Goal: Transaction & Acquisition: Subscribe to service/newsletter

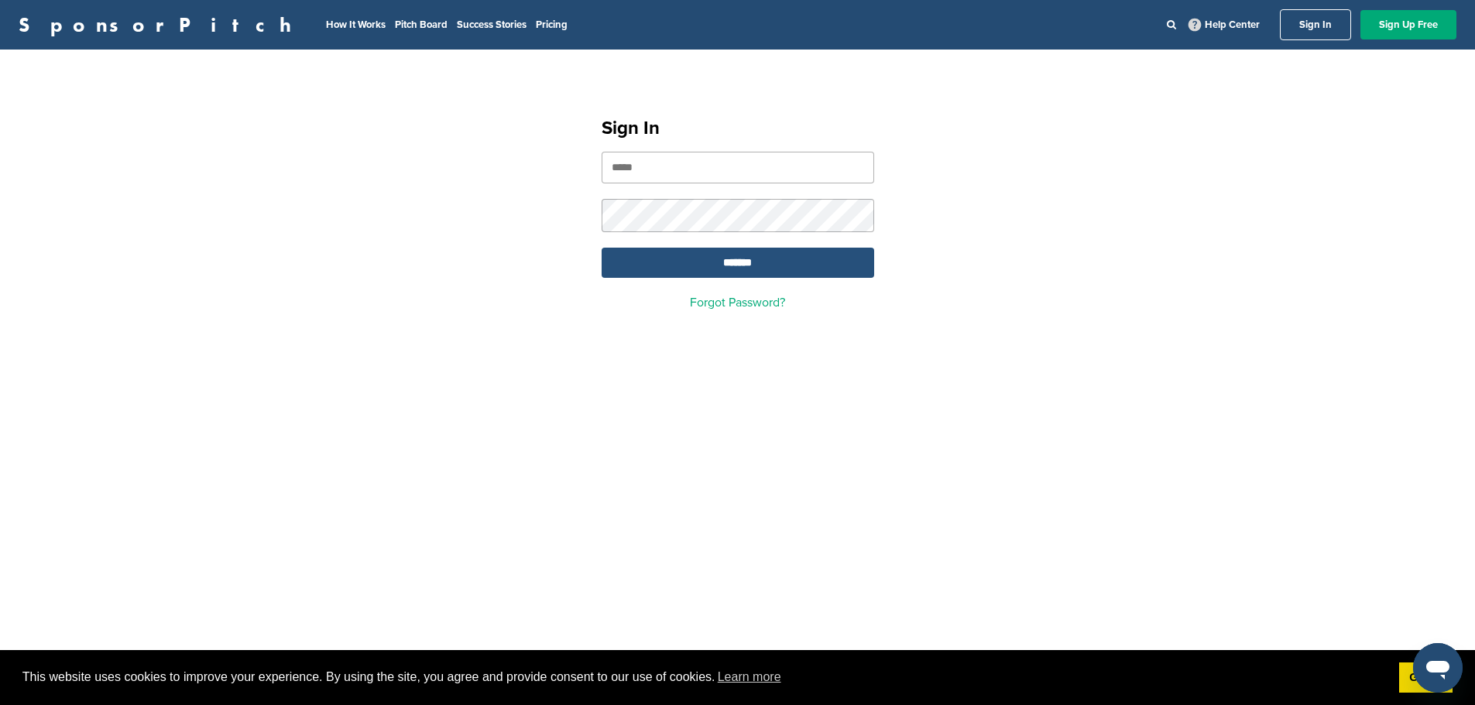
type input "**********"
click at [759, 256] on input "*******" at bounding box center [738, 263] width 273 height 30
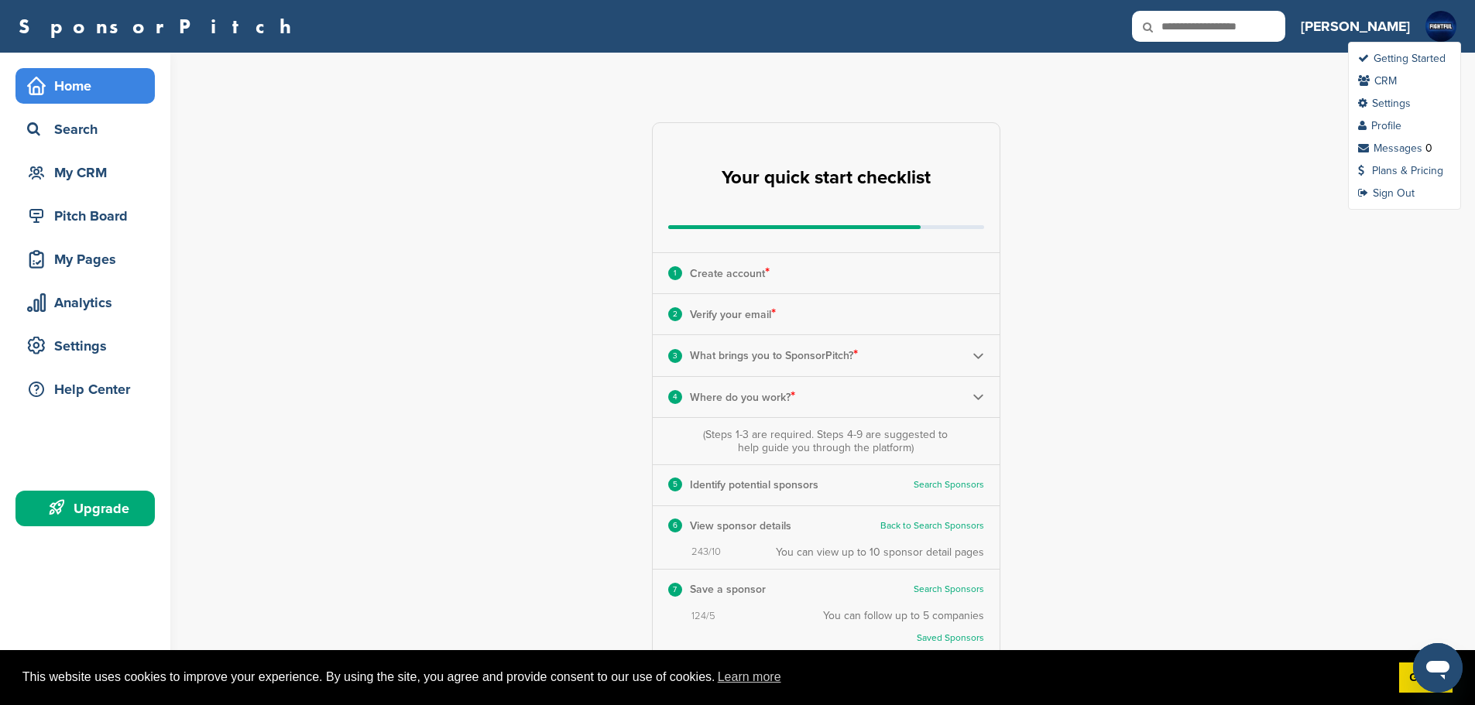
click at [1443, 22] on img at bounding box center [1441, 26] width 31 height 31
click at [1390, 81] on link "CRM" at bounding box center [1377, 80] width 39 height 13
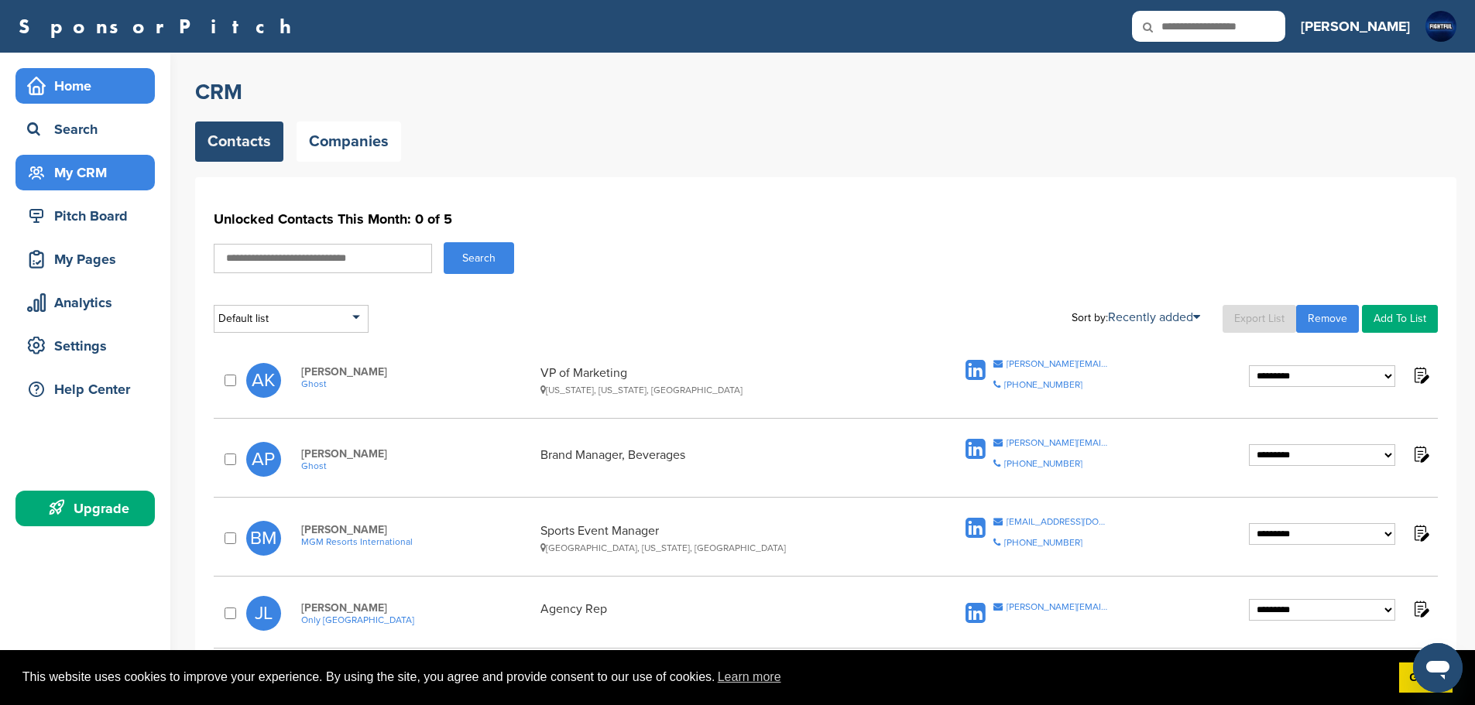
click at [87, 86] on div "Home" at bounding box center [89, 86] width 132 height 28
click at [105, 509] on div "Upgrade" at bounding box center [89, 509] width 132 height 28
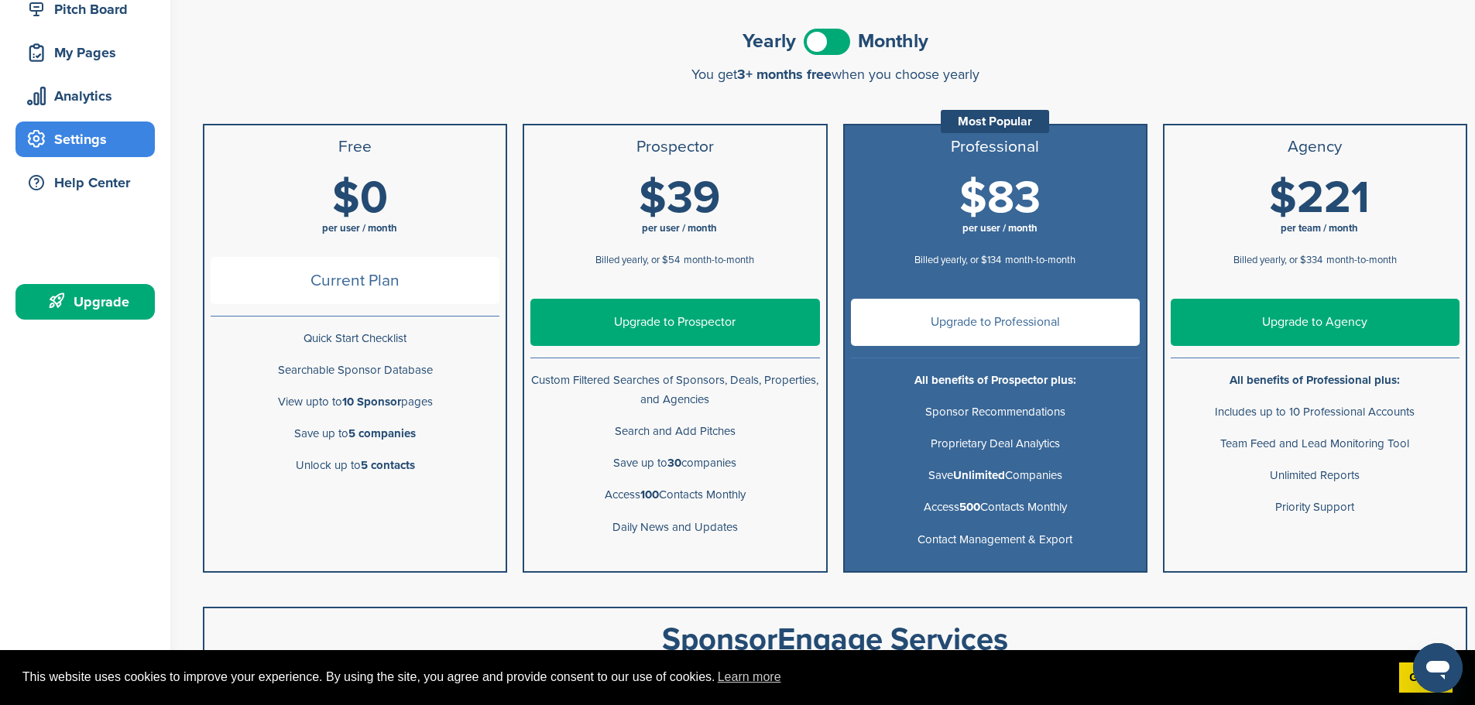
scroll to position [232, 0]
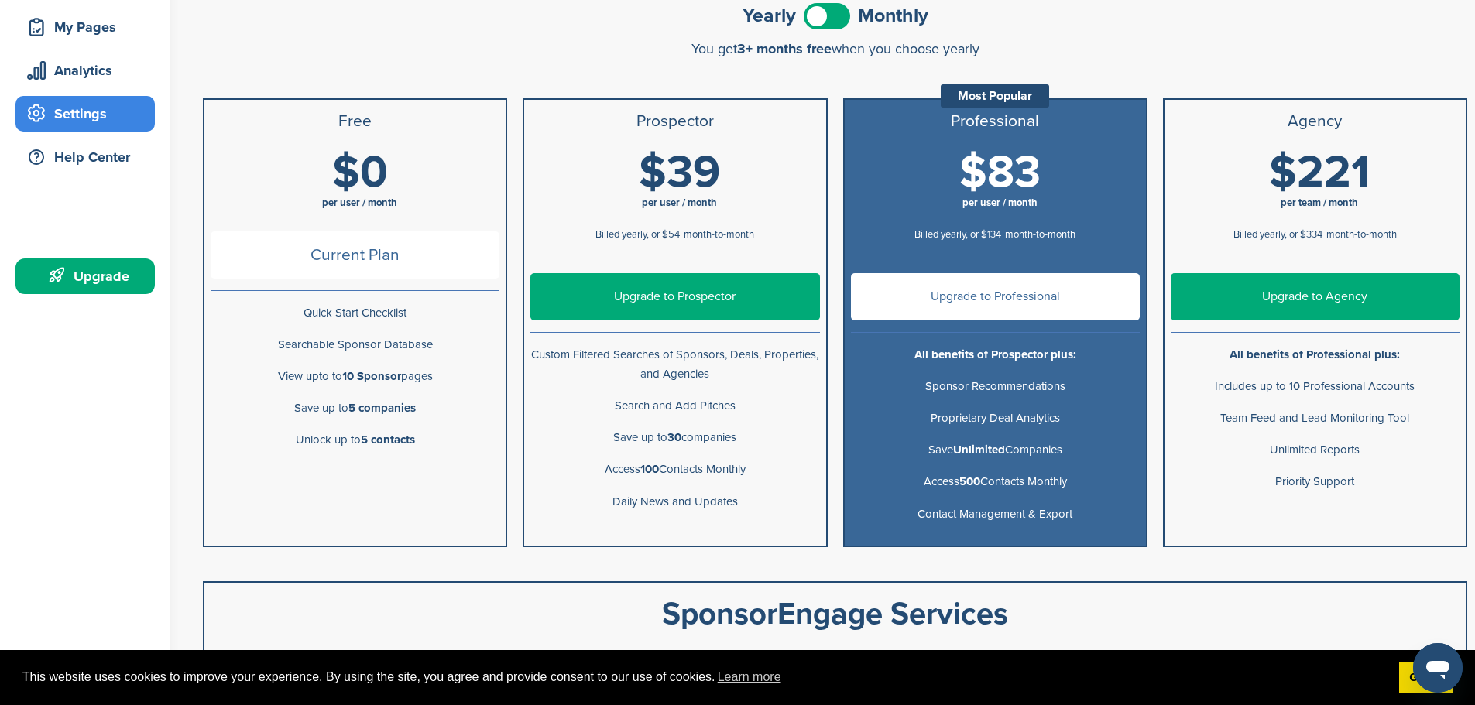
click at [742, 303] on link "Upgrade to Prospector" at bounding box center [674, 296] width 289 height 47
click at [829, 11] on span at bounding box center [827, 16] width 46 height 26
click at [697, 288] on link "Upgrade to Prospector" at bounding box center [674, 296] width 289 height 47
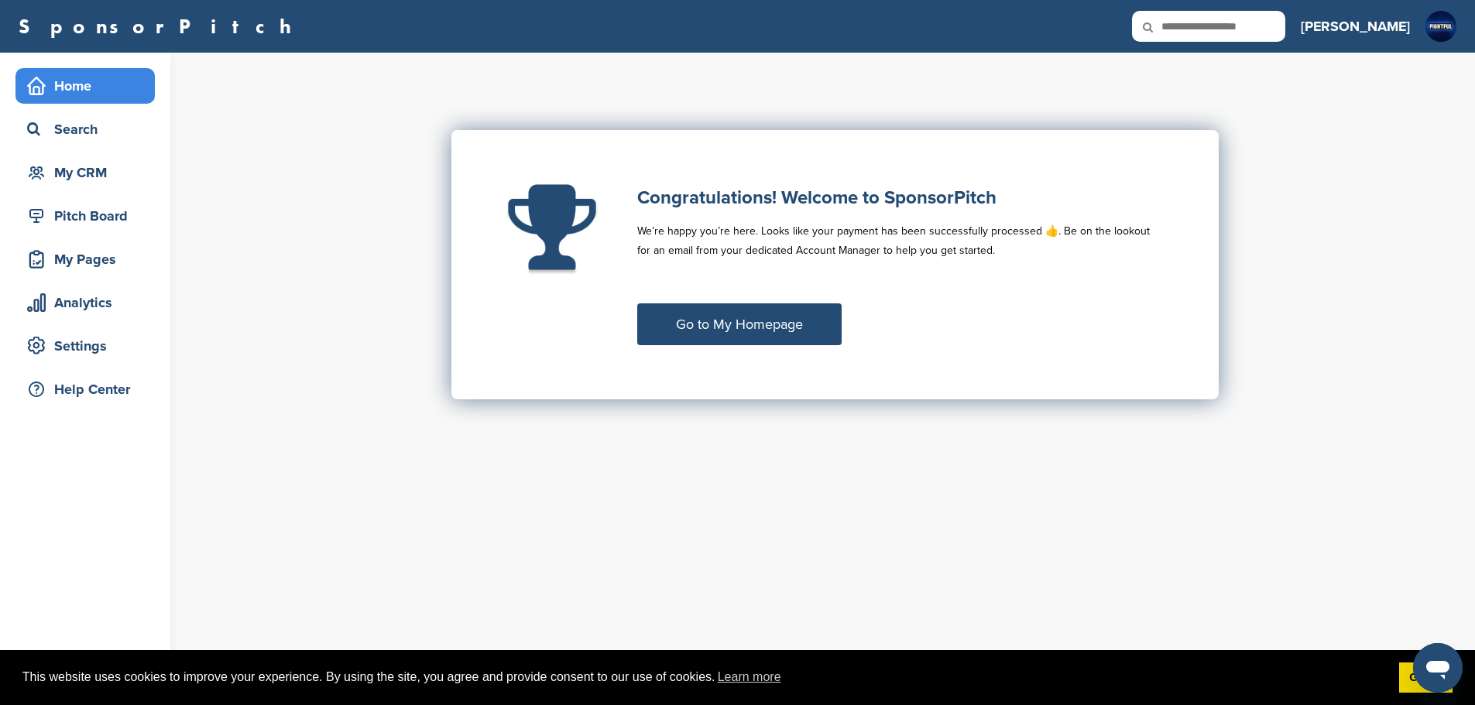
click at [113, 91] on div "Home" at bounding box center [89, 86] width 132 height 28
click at [770, 324] on link "Go to My Homepage" at bounding box center [739, 325] width 204 height 42
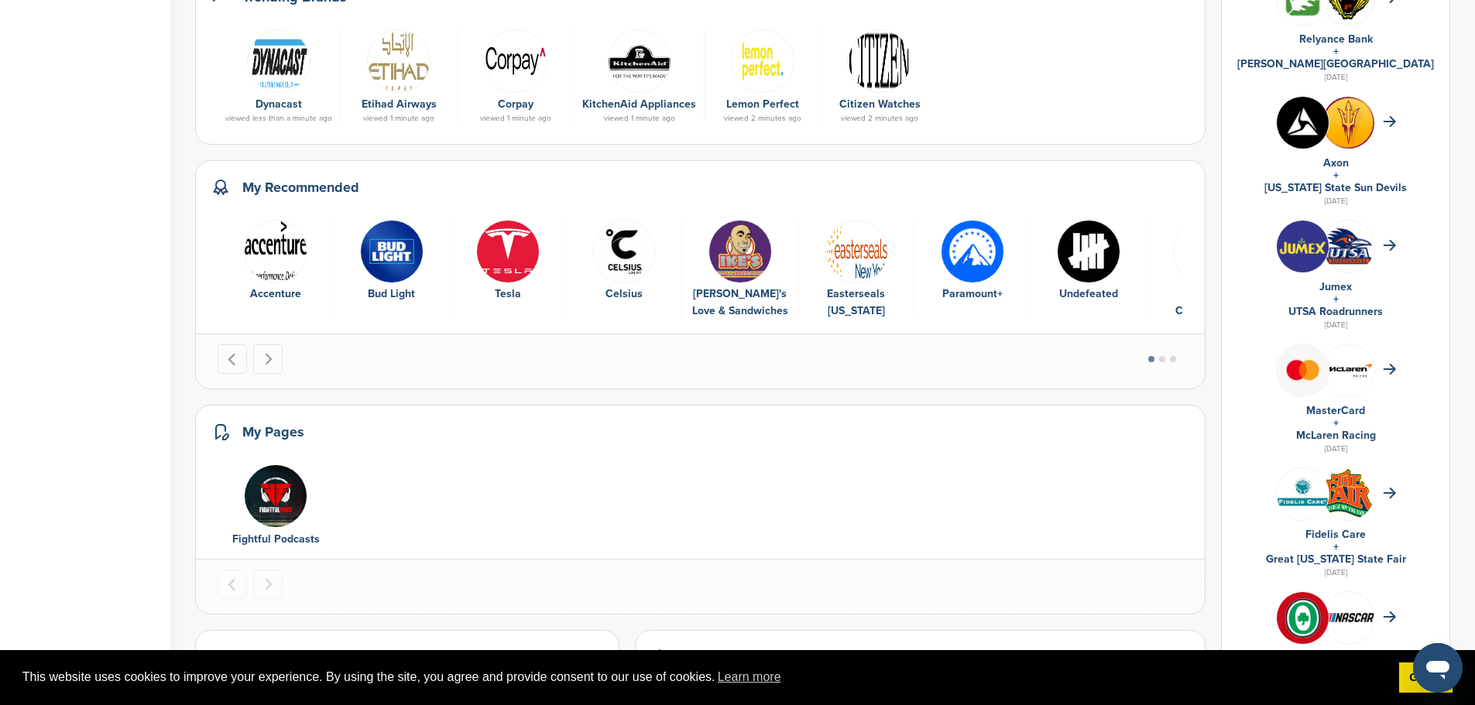
scroll to position [774, 0]
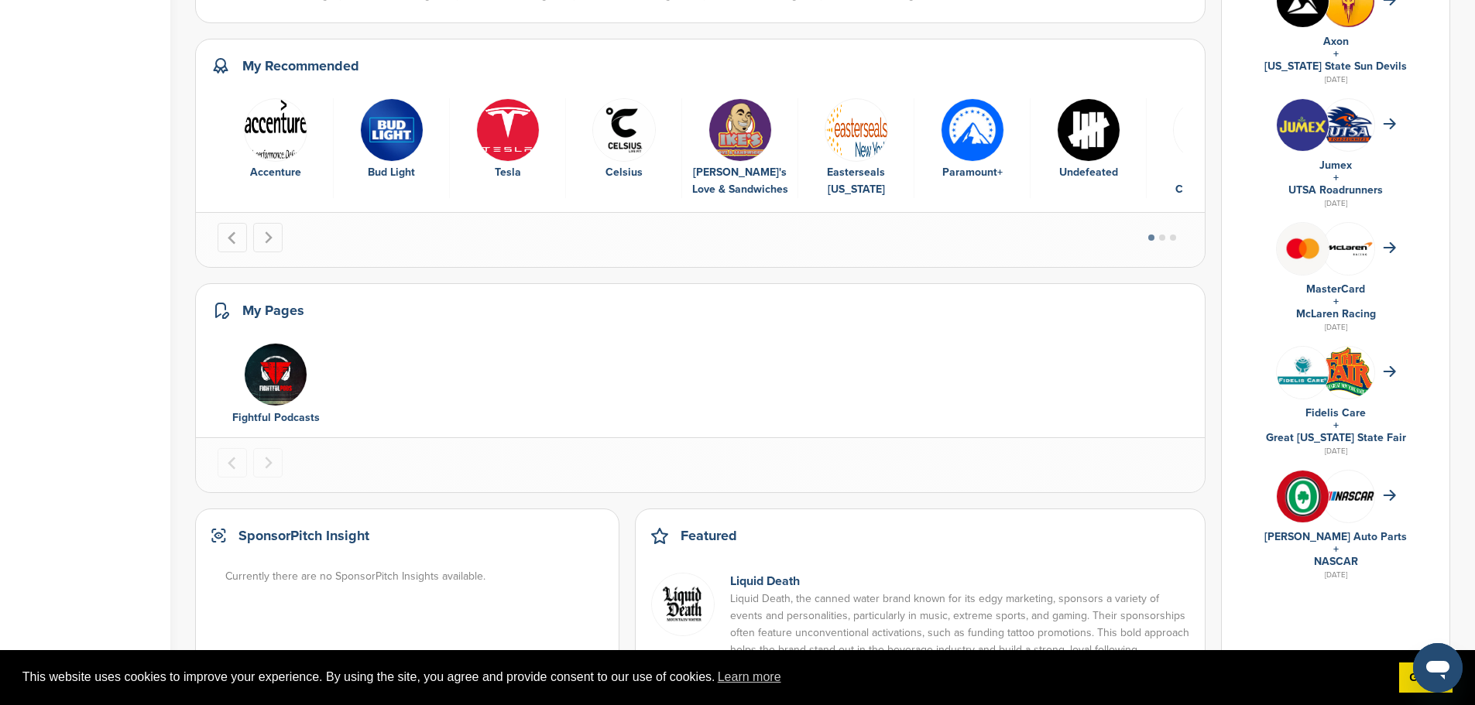
click at [749, 136] on img "5 of 9" at bounding box center [740, 129] width 63 height 63
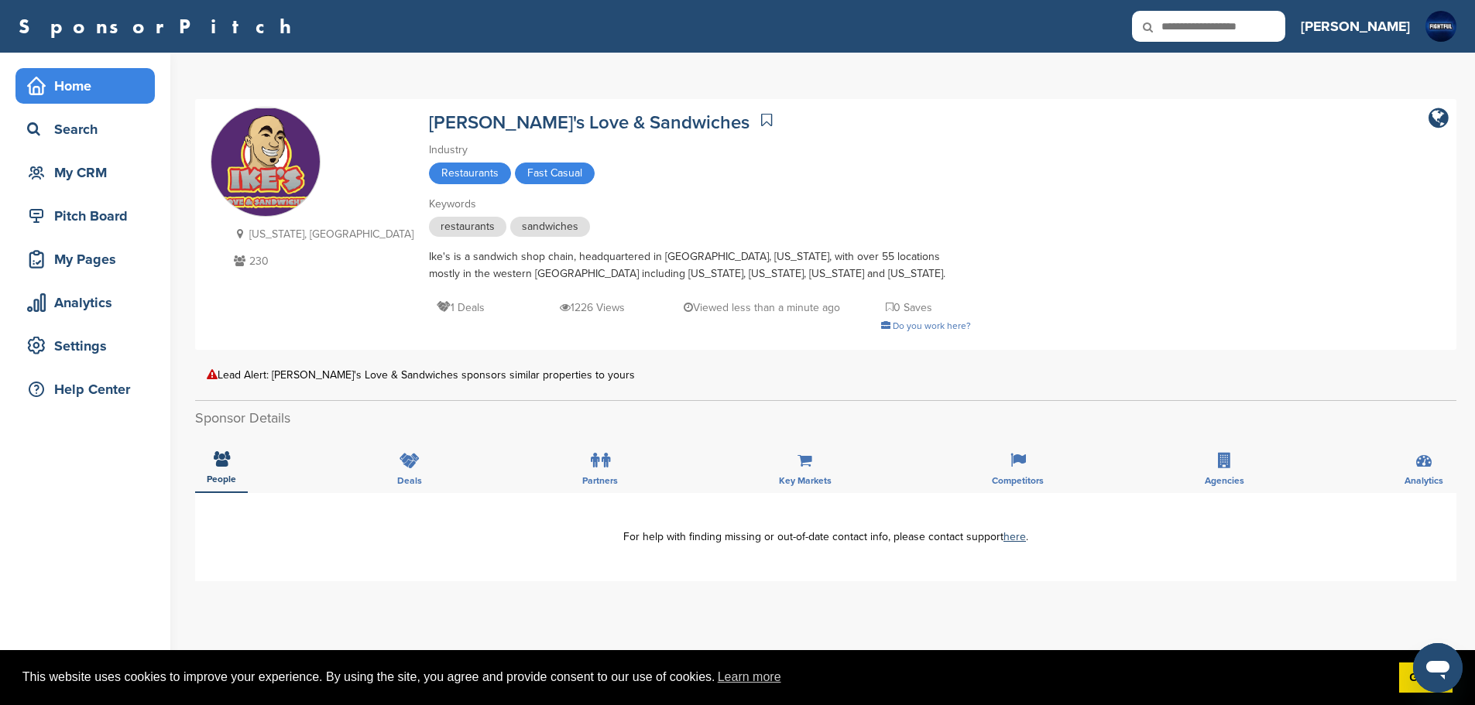
click at [87, 93] on div "Home" at bounding box center [89, 86] width 132 height 28
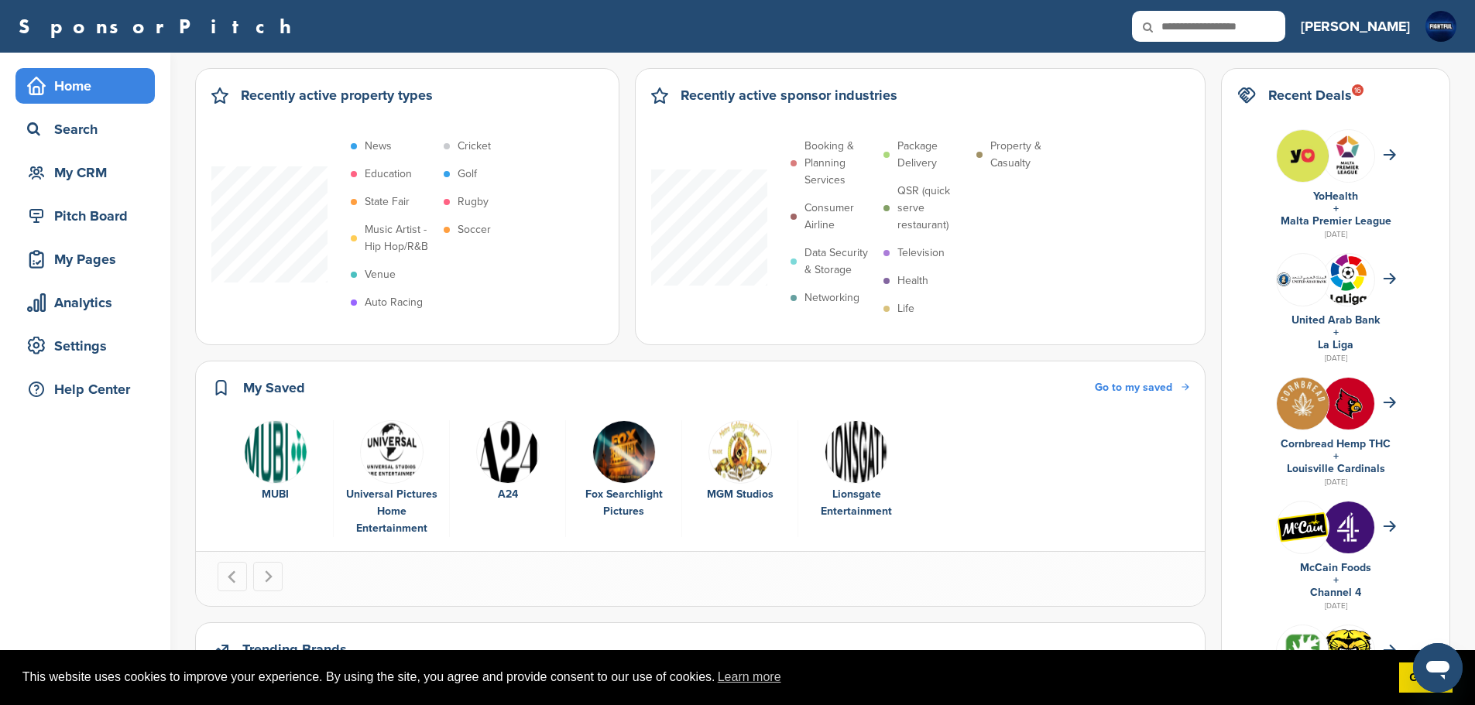
click at [1269, 15] on input "text" at bounding box center [1208, 26] width 153 height 31
type input "**********"
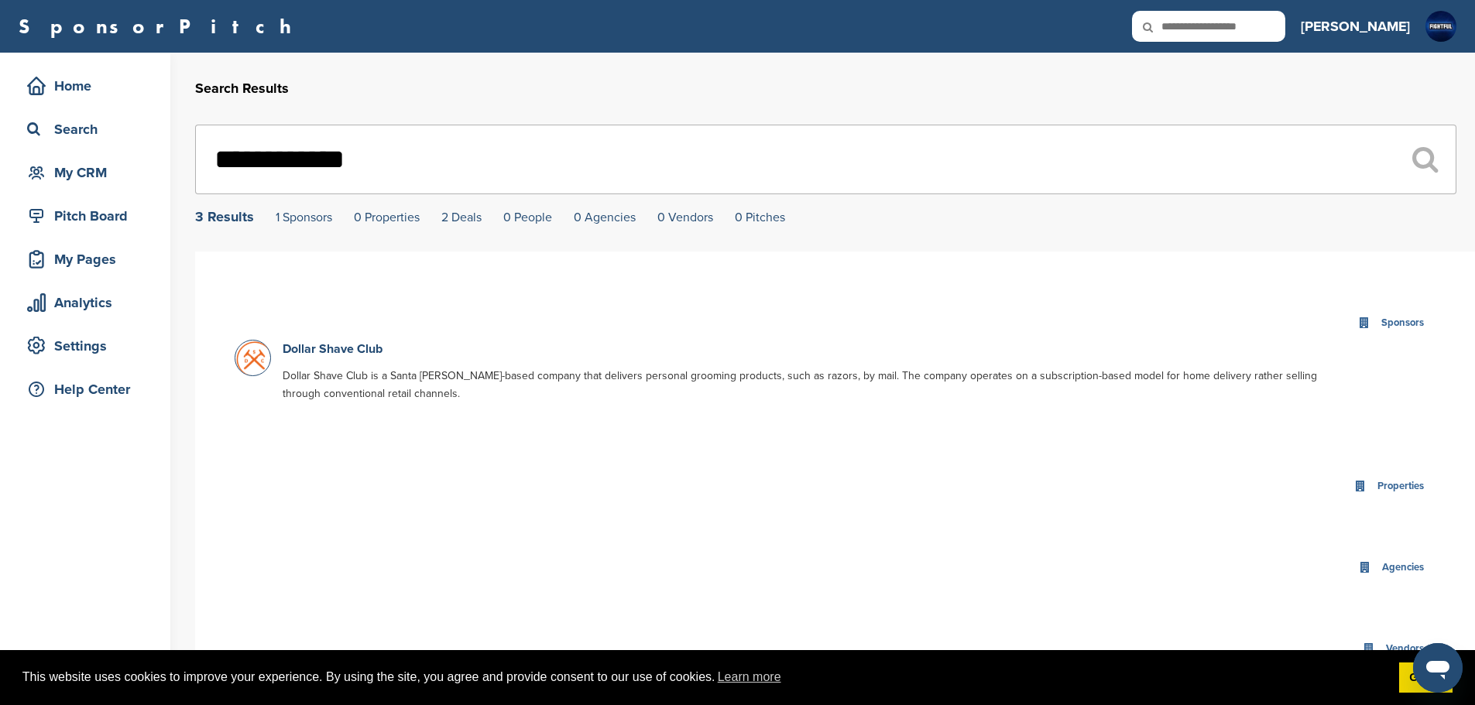
click at [1285, 22] on input "text" at bounding box center [1208, 26] width 153 height 31
type input "**********"
click at [258, 304] on div "Sponsors 1 Results Dude Wipes Dude Wipes are disposable wipe product manufactur…" at bounding box center [835, 364] width 1234 height 148
click at [314, 356] on link "Dude Wipes" at bounding box center [316, 349] width 67 height 15
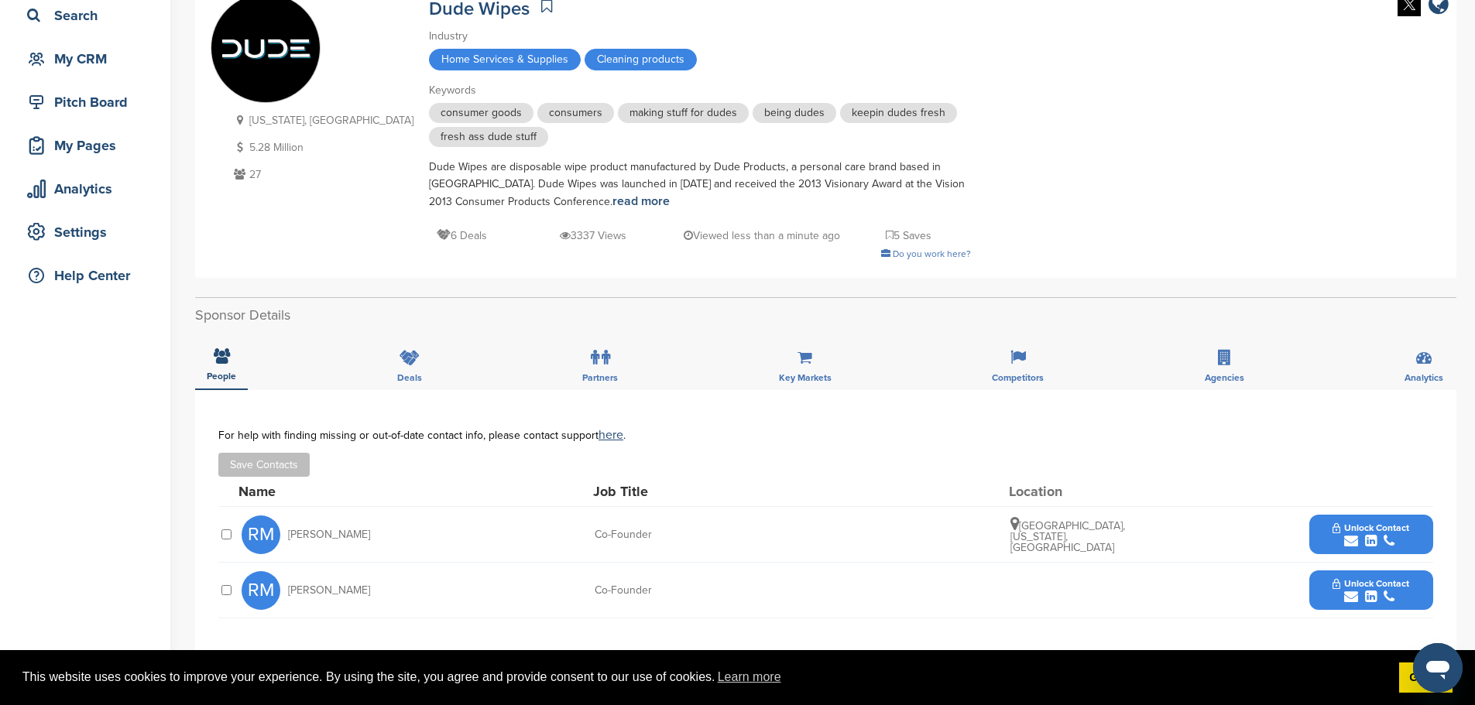
scroll to position [232, 0]
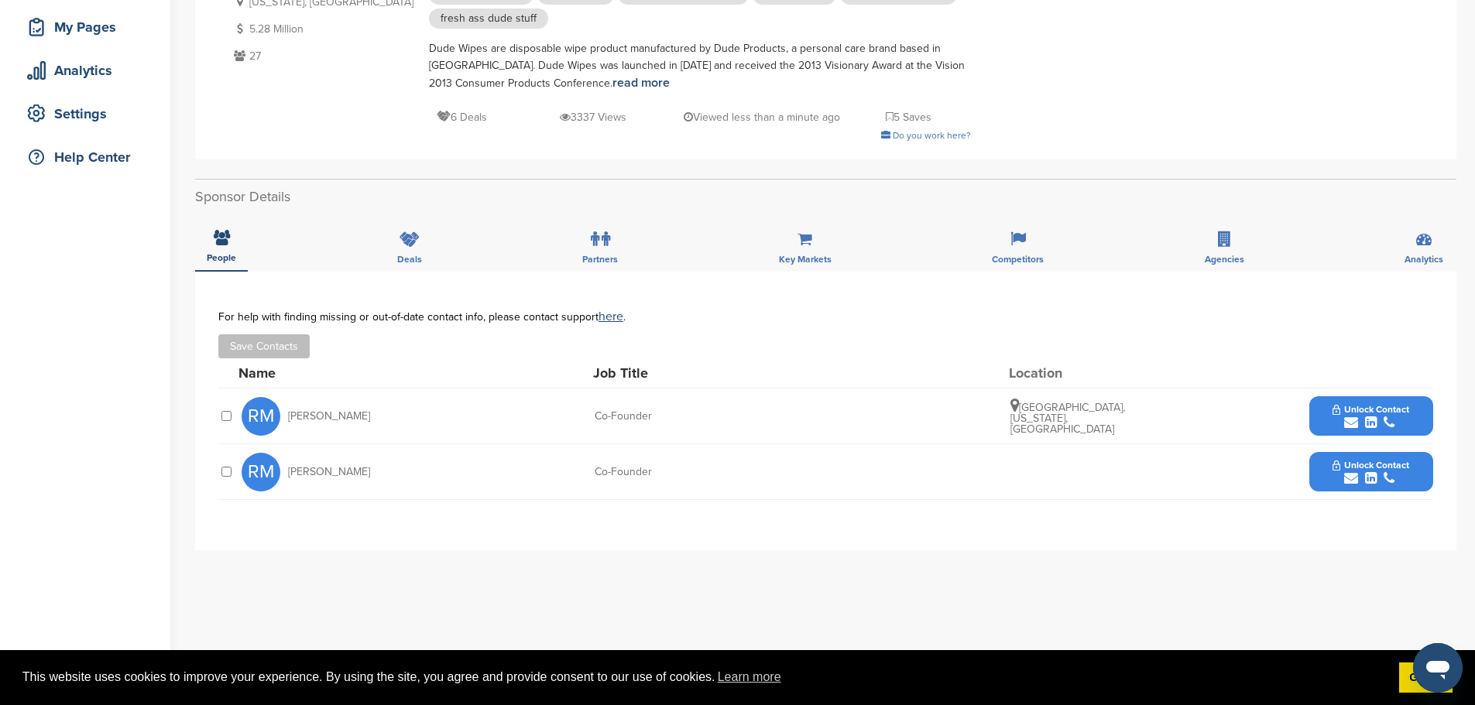
click at [1355, 417] on icon "submit" at bounding box center [1351, 423] width 14 height 14
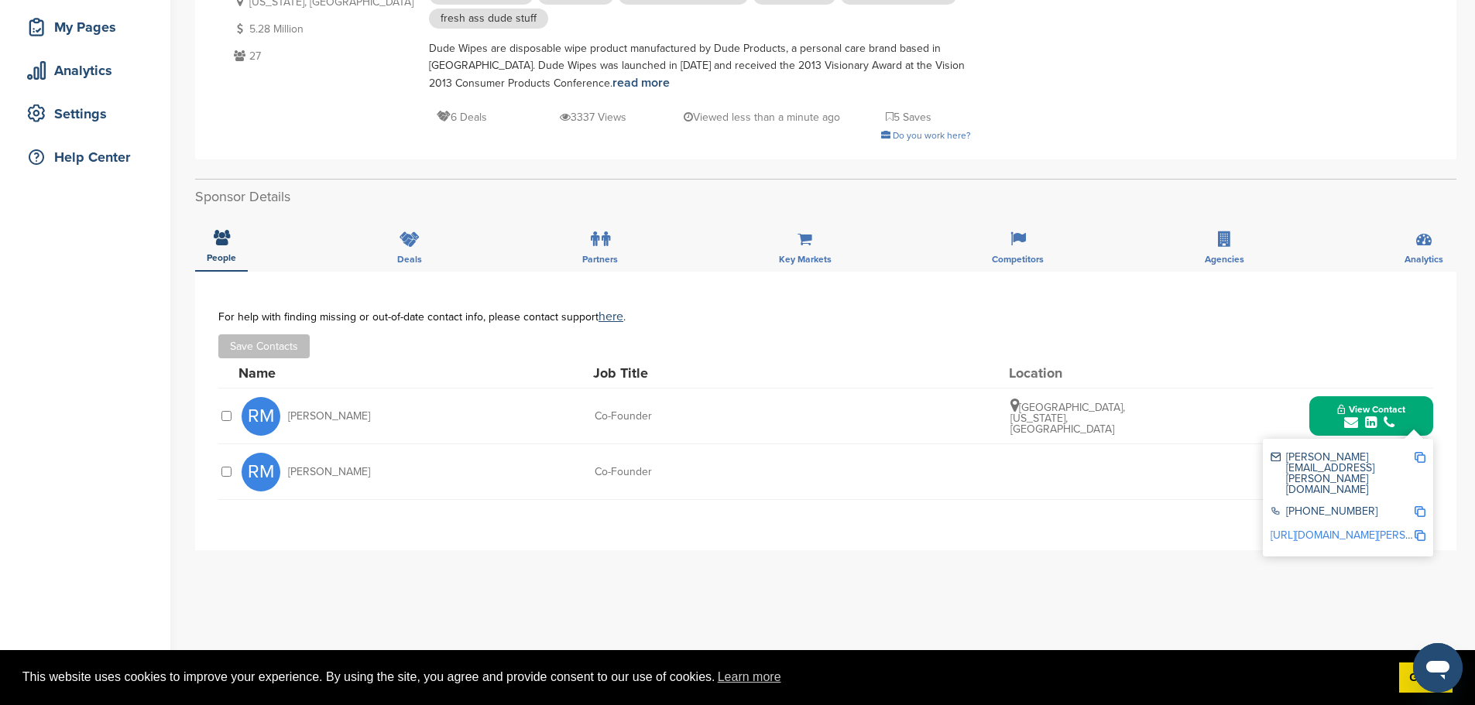
click at [1417, 455] on img at bounding box center [1420, 457] width 11 height 11
